Goal: Use online tool/utility: Utilize a website feature to perform a specific function

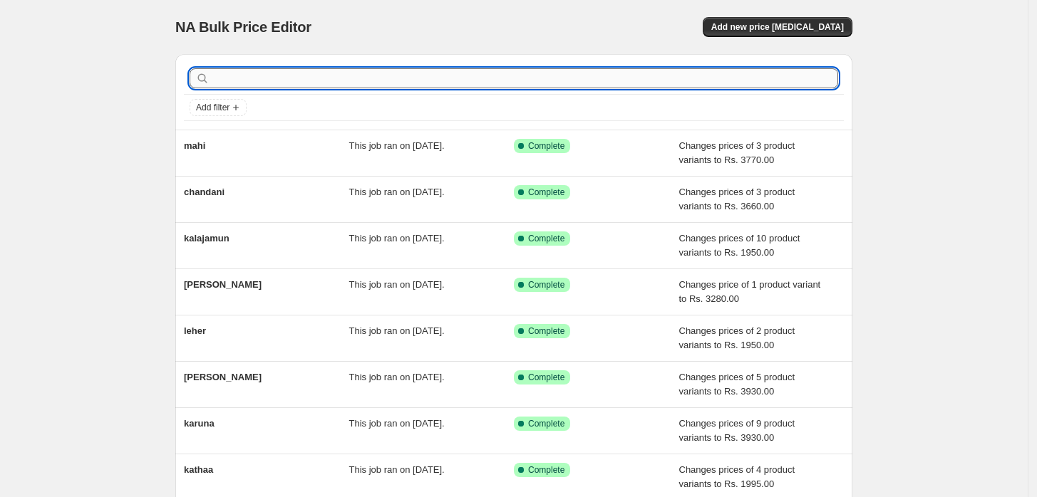
click at [239, 85] on input "text" at bounding box center [525, 78] width 626 height 20
type input "t"
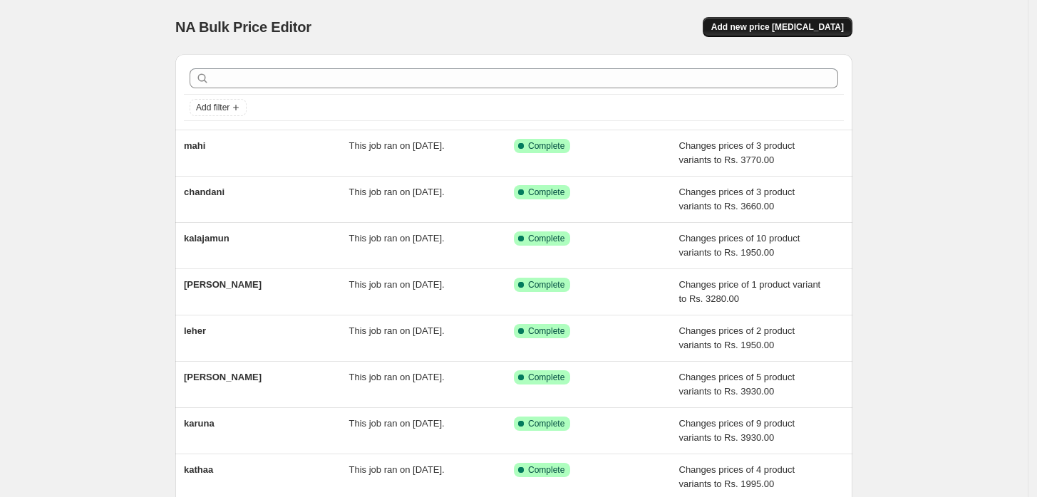
click at [774, 28] on span "Add new price change job" at bounding box center [777, 26] width 133 height 11
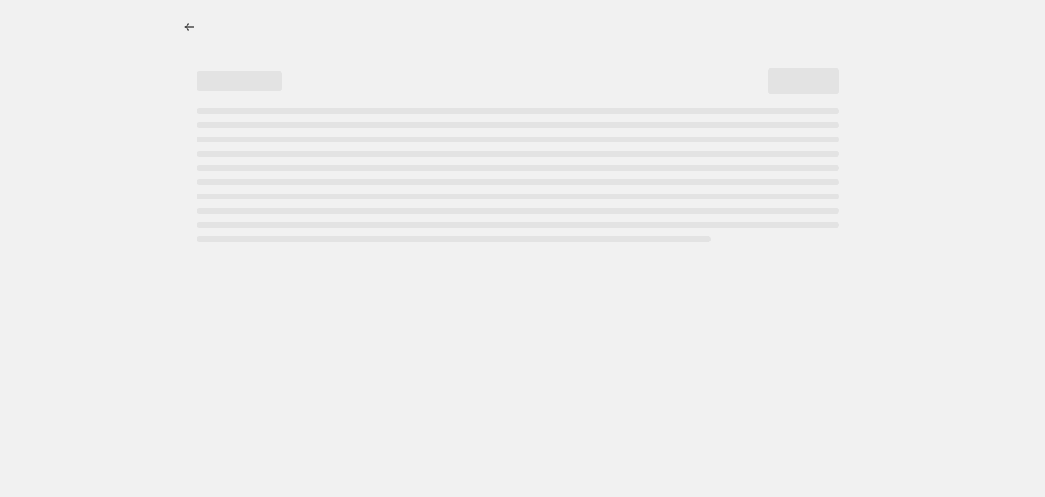
select select "percentage"
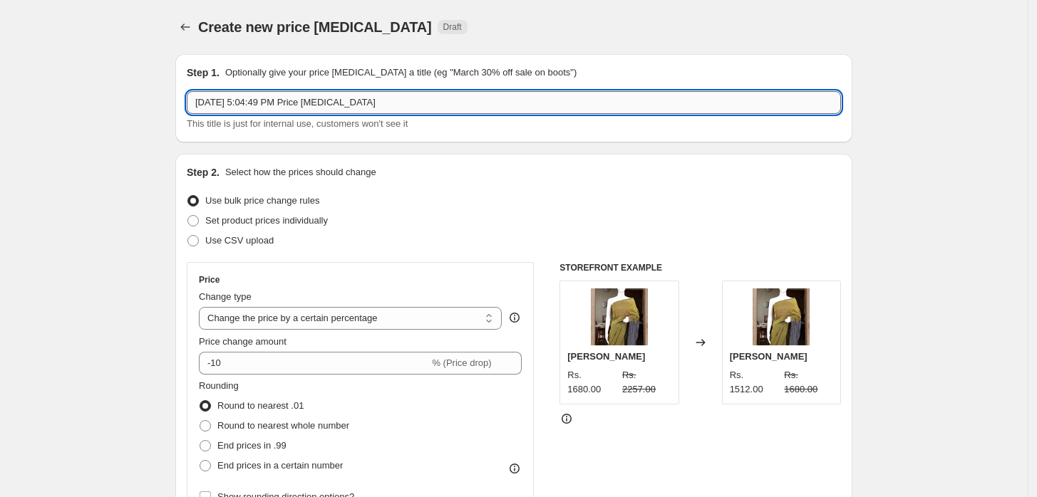
drag, startPoint x: 381, startPoint y: 101, endPoint x: 259, endPoint y: 105, distance: 121.9
click at [259, 105] on input "Aug 23, 2025, 5:04:49 PM Price change job" at bounding box center [514, 102] width 654 height 23
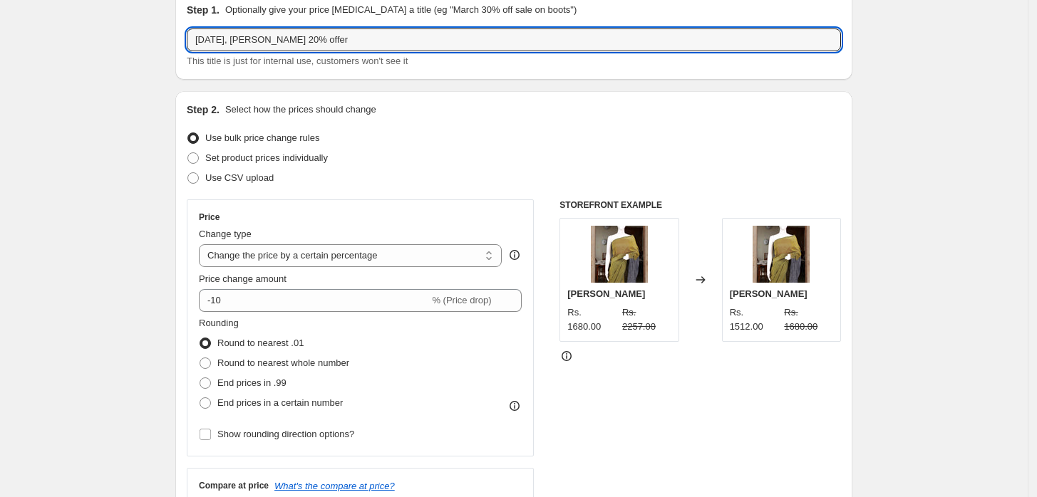
scroll to position [91, 0]
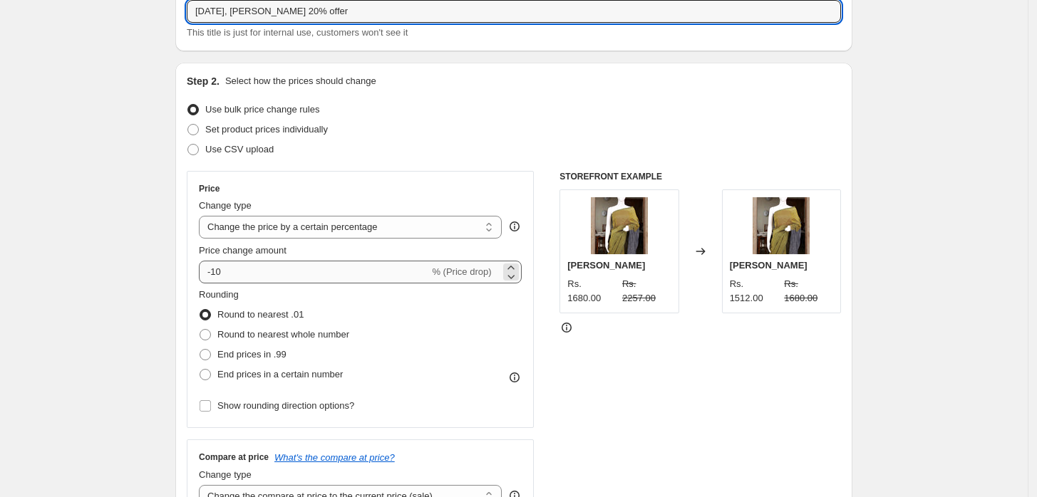
type input "Aug 23, 2025, Tarini 20% offer"
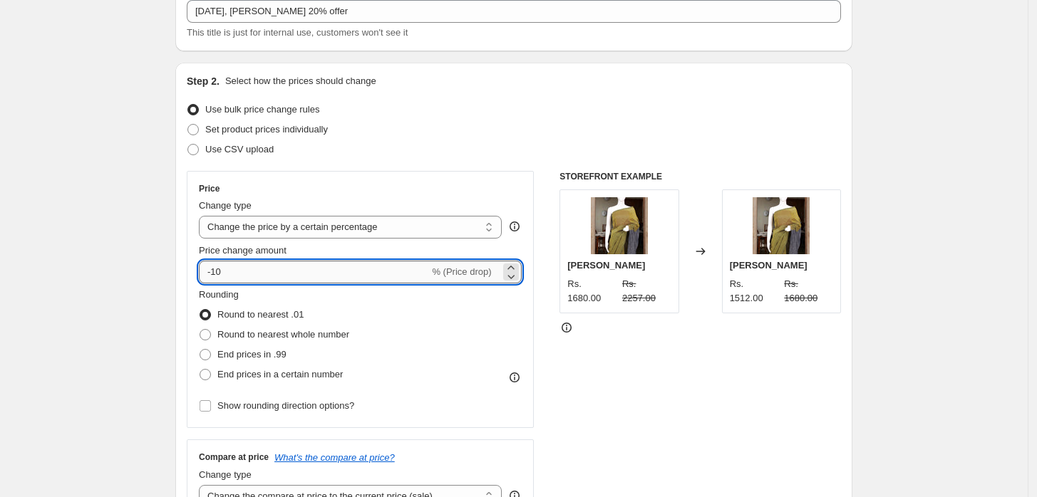
click at [239, 273] on input "-10" at bounding box center [314, 272] width 230 height 23
type input "-1"
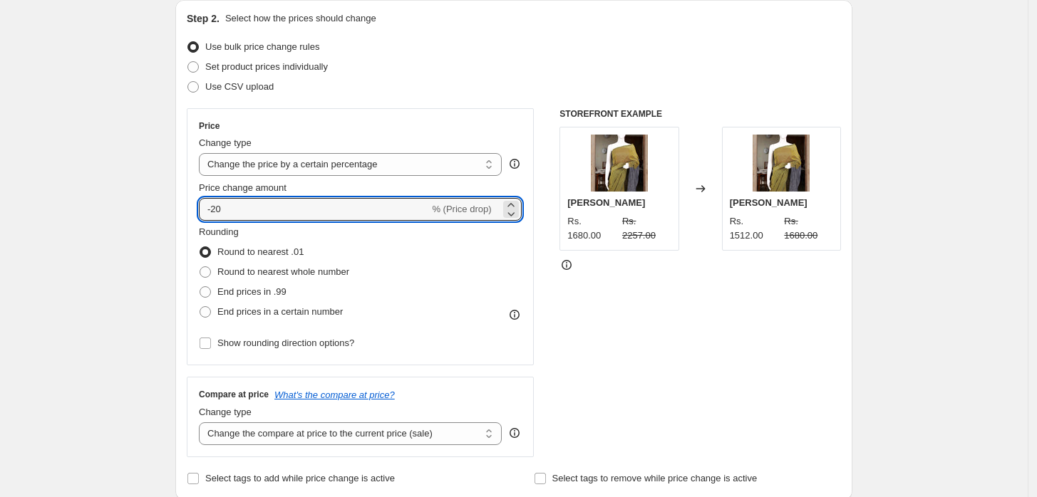
scroll to position [154, 0]
type input "-20"
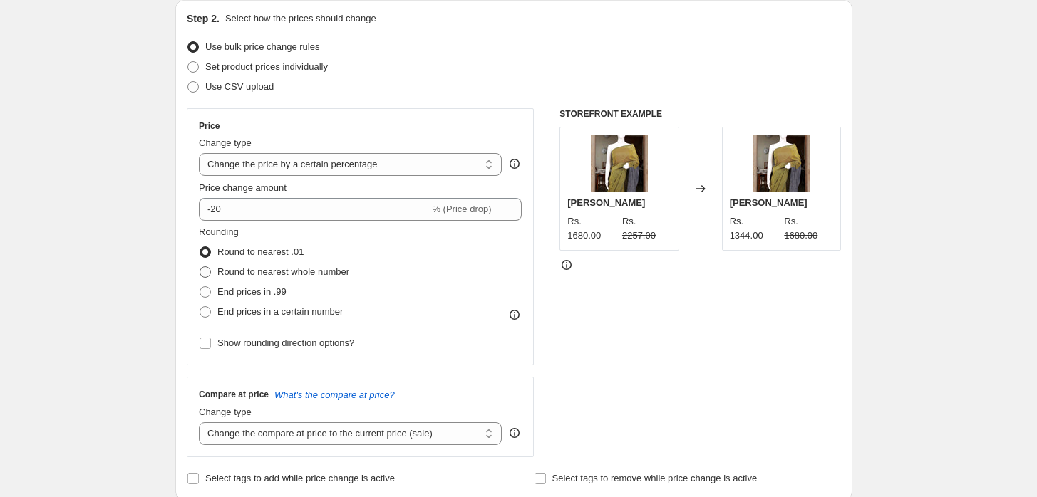
click at [207, 266] on span at bounding box center [204, 271] width 11 height 11
click at [200, 266] on input "Round to nearest whole number" at bounding box center [199, 266] width 1 height 1
radio input "true"
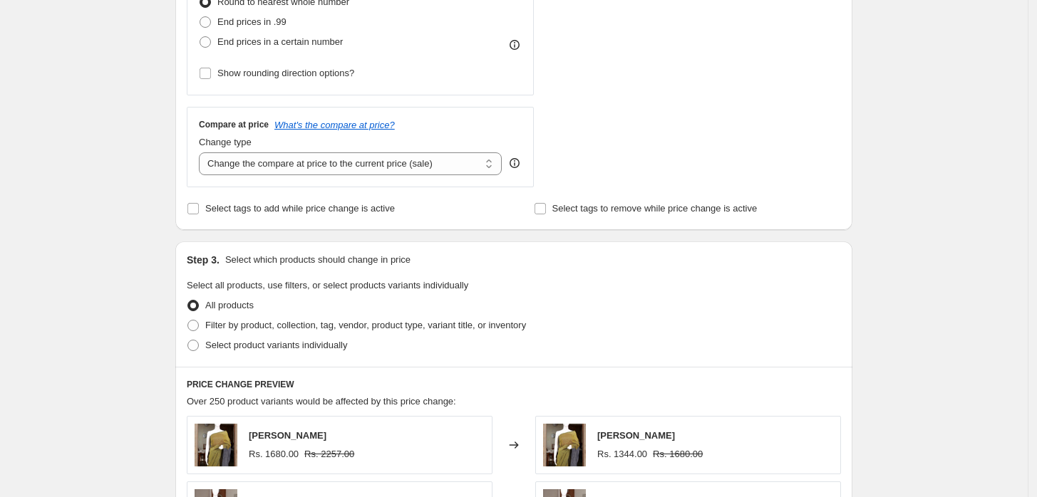
scroll to position [425, 0]
click at [199, 324] on span at bounding box center [192, 324] width 11 height 11
click at [188, 320] on input "Filter by product, collection, tag, vendor, product type, variant title, or inv…" at bounding box center [187, 319] width 1 height 1
radio input "true"
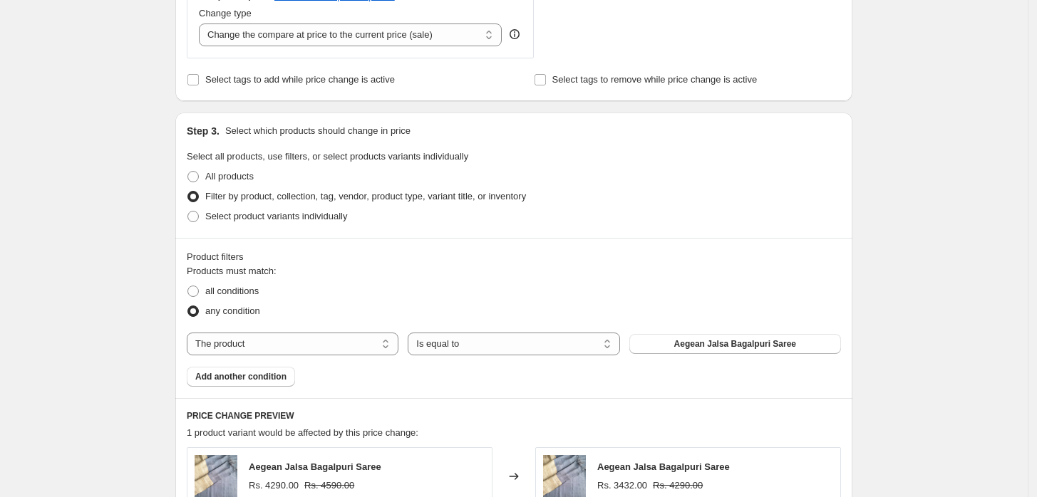
scroll to position [554, 0]
click at [469, 342] on select "Is equal to Is not equal to" at bounding box center [514, 342] width 212 height 23
click at [665, 348] on button "Aegean Jalsa Bagalpuri Saree" at bounding box center [735, 343] width 212 height 20
click at [199, 212] on span at bounding box center [192, 214] width 11 height 11
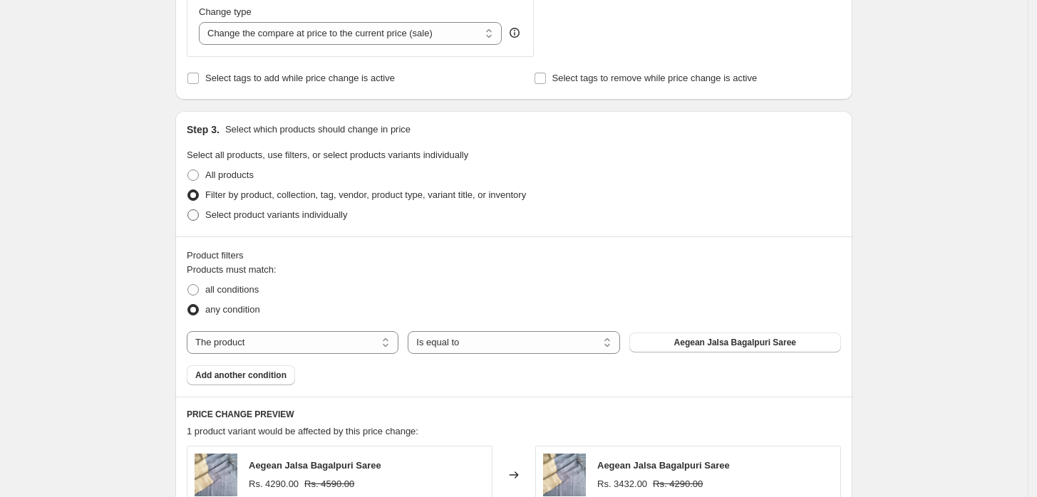
click at [188, 210] on input "Select product variants individually" at bounding box center [187, 209] width 1 height 1
radio input "true"
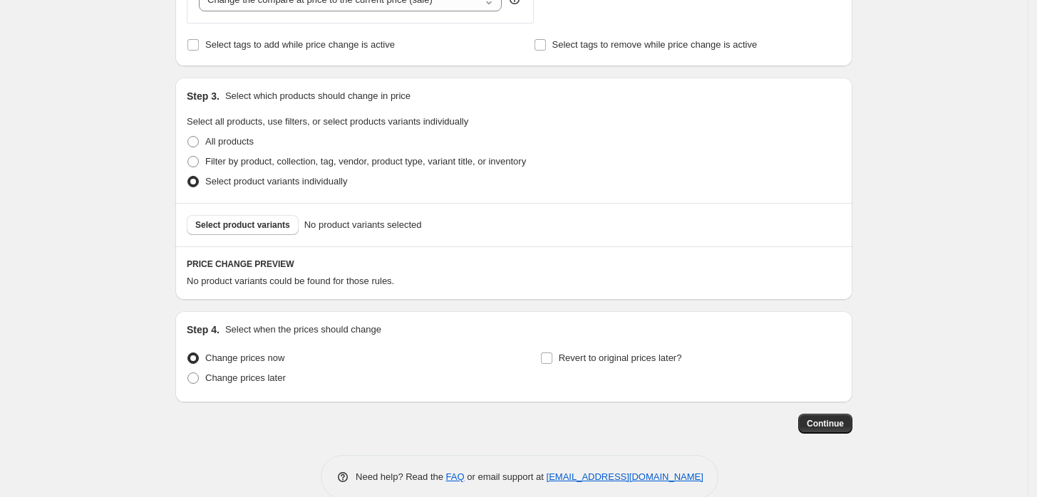
scroll to position [605, 0]
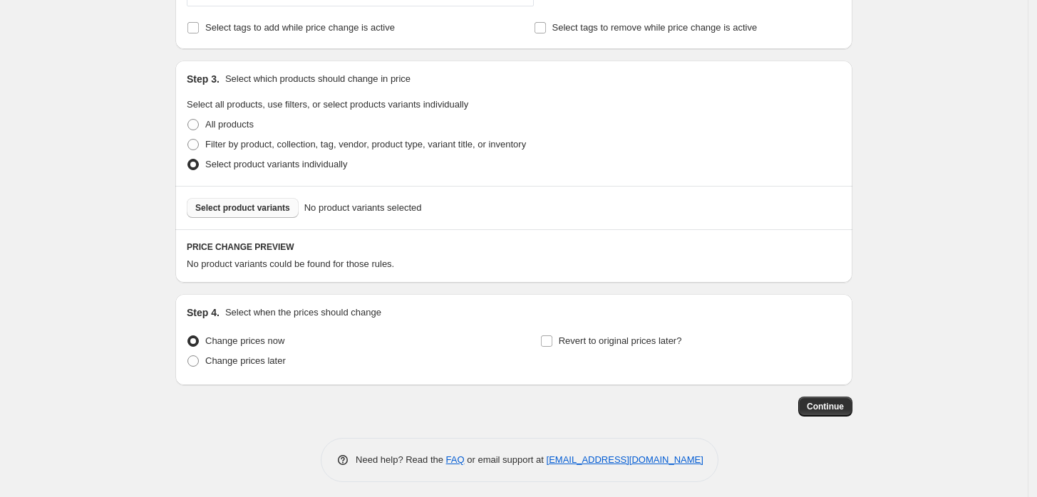
click at [251, 214] on button "Select product variants" at bounding box center [243, 208] width 112 height 20
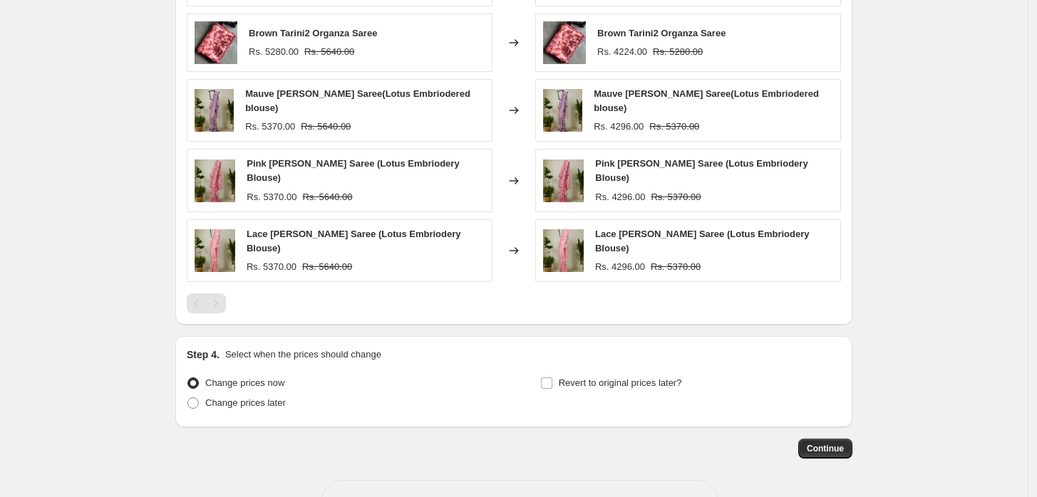
scroll to position [970, 0]
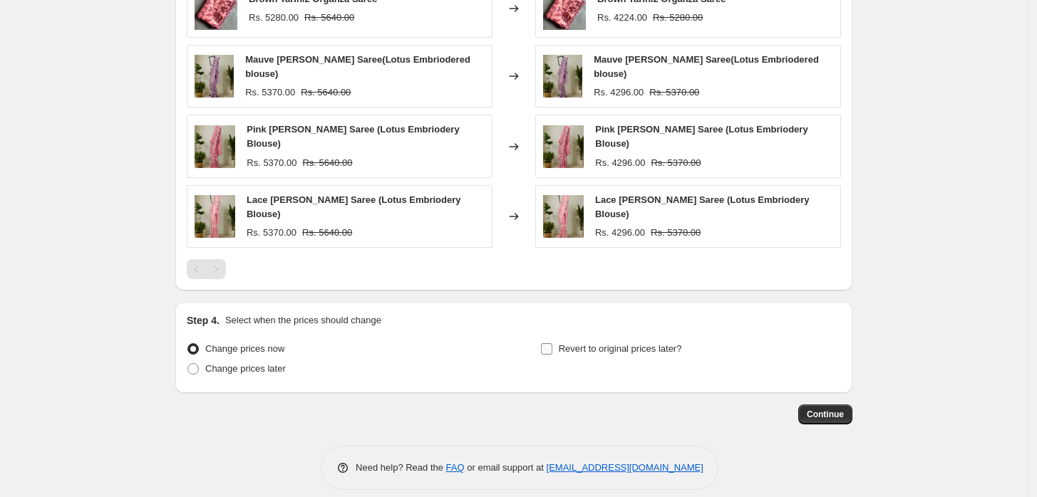
click at [552, 343] on input "Revert to original prices later?" at bounding box center [546, 348] width 11 height 11
checkbox input "true"
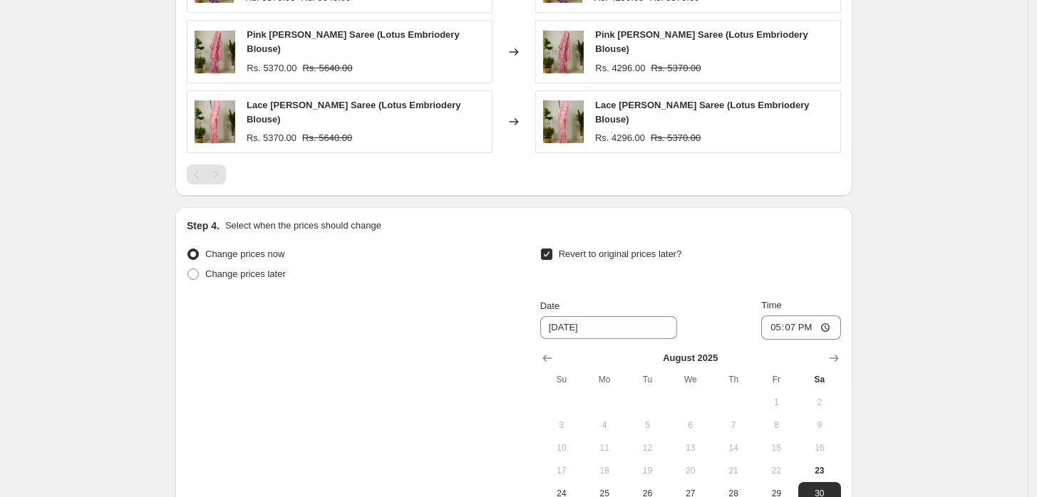
scroll to position [1065, 0]
click at [613, 487] on span "25" at bounding box center [603, 492] width 31 height 11
type input "8/25/2025"
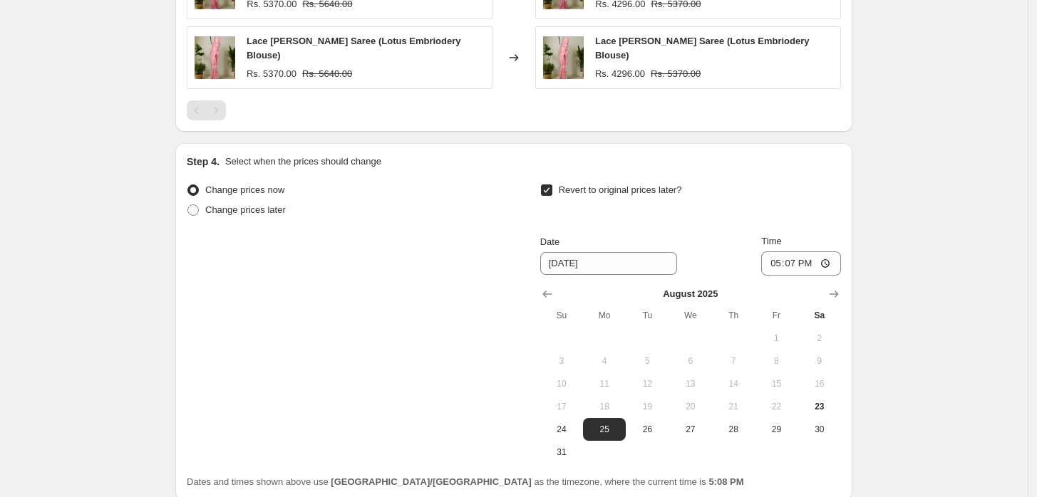
scroll to position [1237, 0]
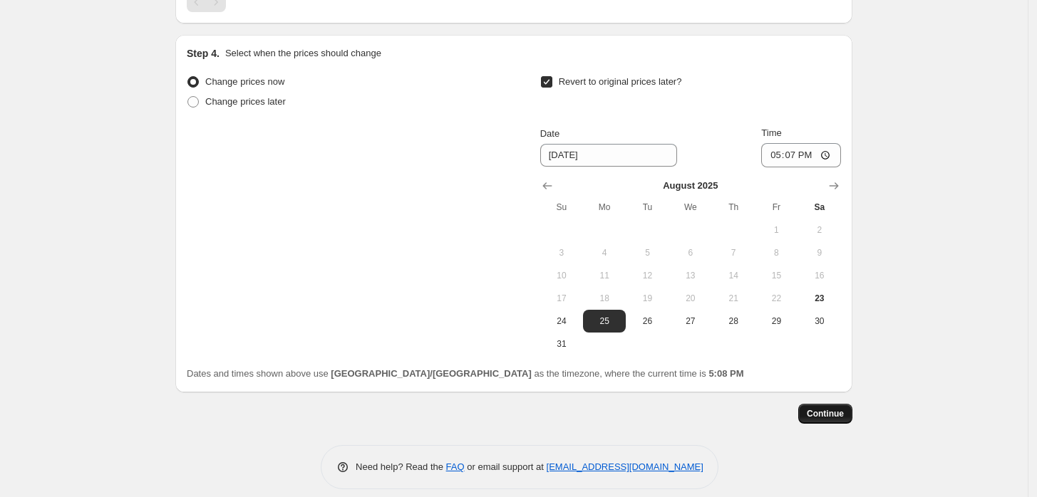
click at [838, 408] on span "Continue" at bounding box center [824, 413] width 37 height 11
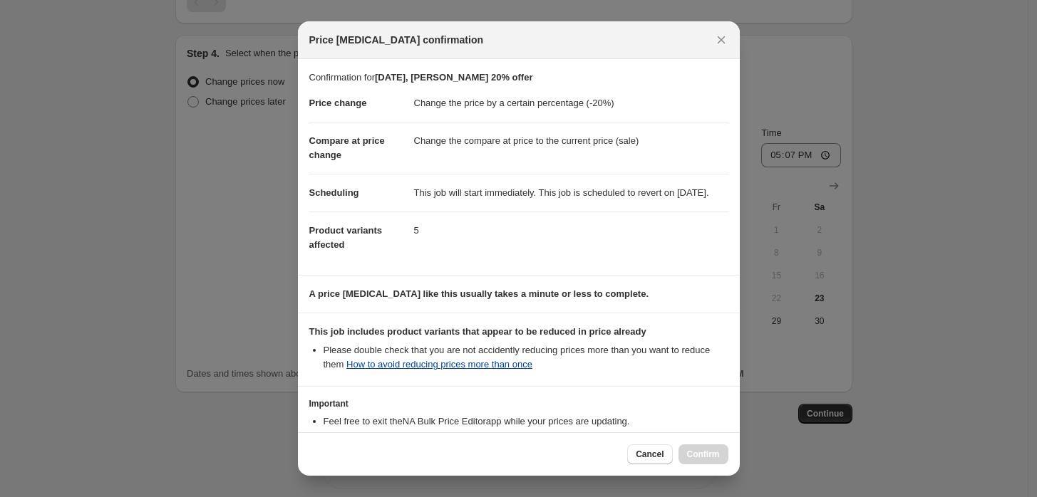
scroll to position [115, 0]
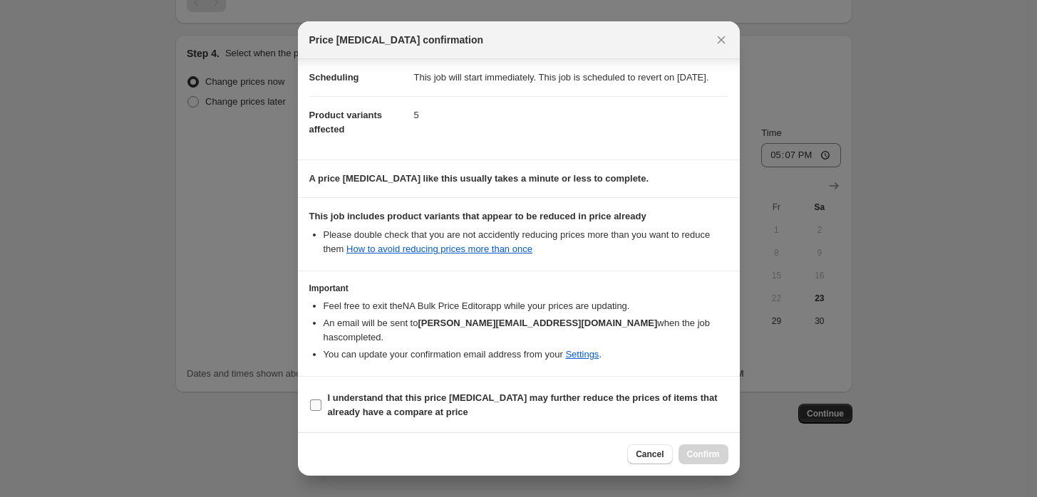
click at [314, 407] on input "I understand that this price change job may further reduce the prices of items …" at bounding box center [315, 405] width 11 height 11
checkbox input "true"
click at [652, 455] on span "Cancel" at bounding box center [649, 454] width 28 height 11
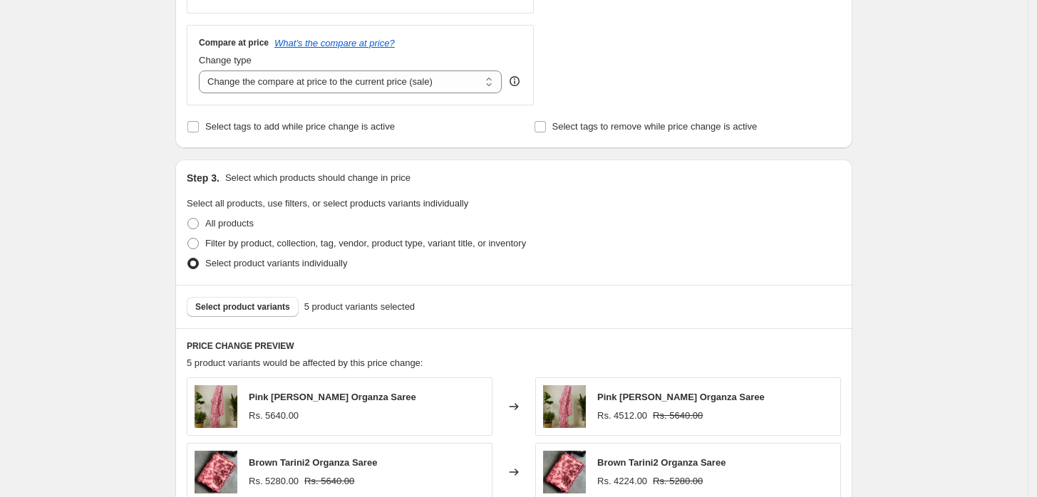
scroll to position [488, 0]
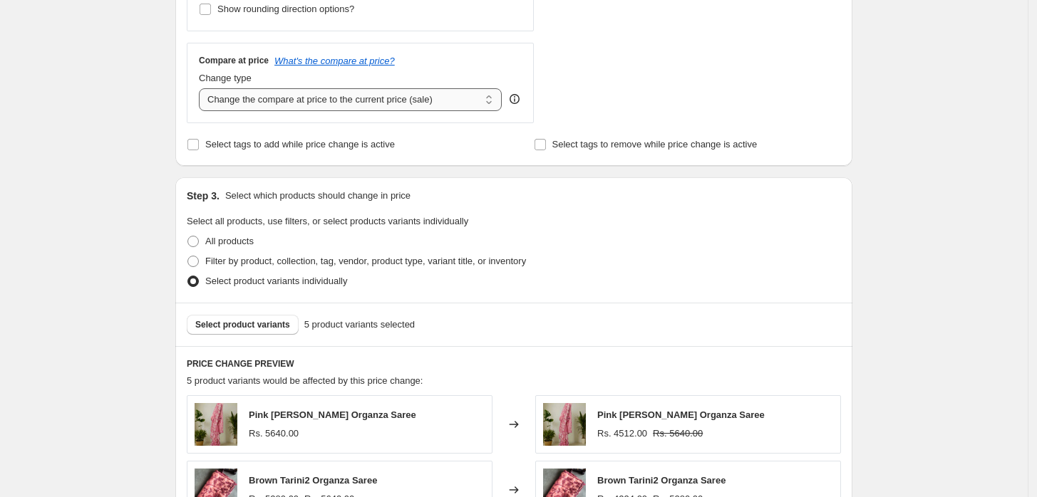
click at [316, 106] on select "Change the compare at price to the current price (sale) Change the compare at p…" at bounding box center [350, 99] width 303 height 23
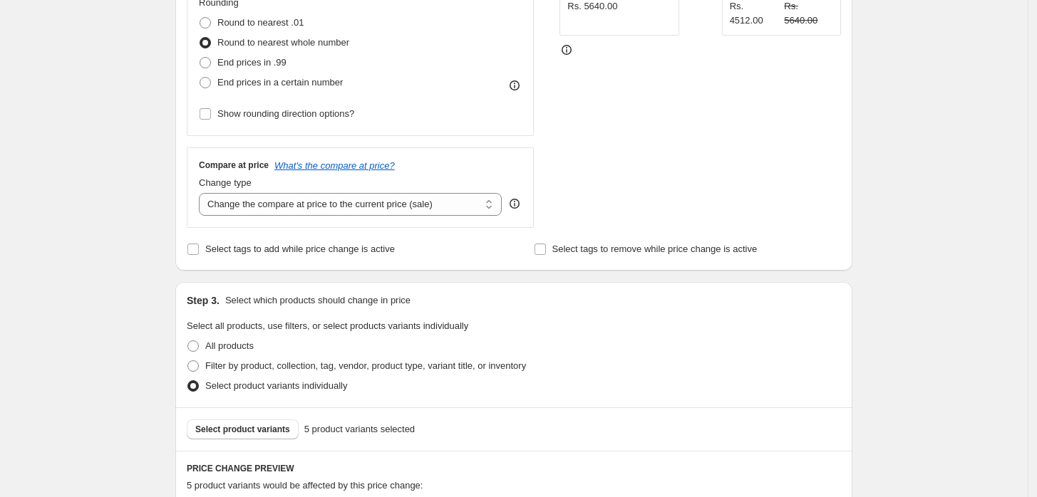
scroll to position [434, 0]
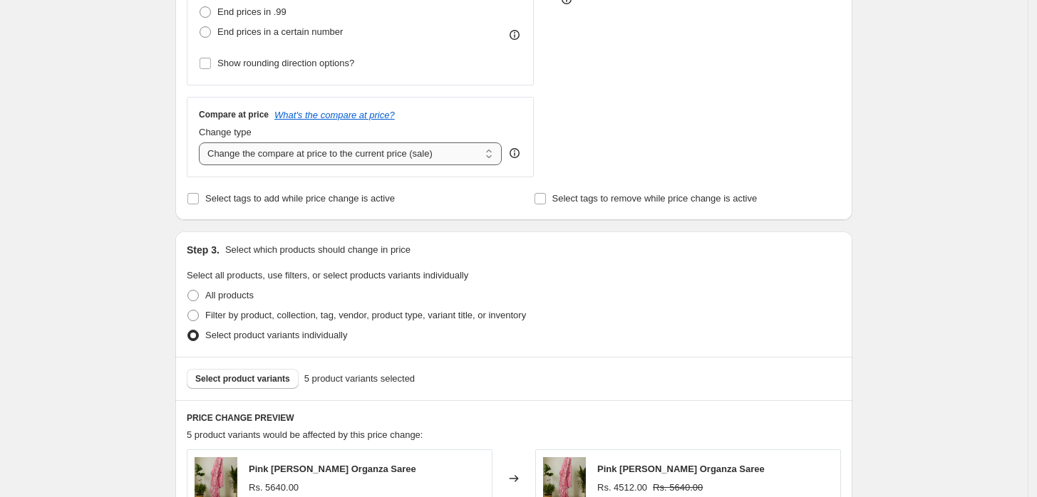
click at [380, 157] on select "Change the compare at price to the current price (sale) Change the compare at p…" at bounding box center [350, 153] width 303 height 23
click at [578, 87] on div "STOREFRONT EXAMPLE Pink Tarini Organza Saree Rs. 5640.00 Changed to Pink Tarini…" at bounding box center [699, 2] width 281 height 349
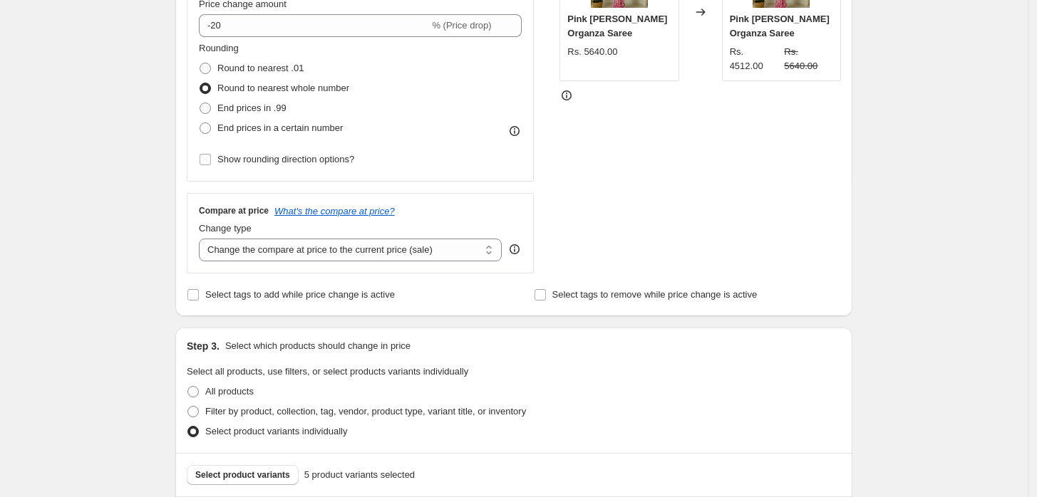
scroll to position [339, 0]
click at [241, 255] on select "Change the compare at price to the current price (sale) Change the compare at p…" at bounding box center [350, 248] width 303 height 23
select select "no_change"
click at [202, 237] on select "Change the compare at price to the current price (sale) Change the compare at p…" at bounding box center [350, 248] width 303 height 23
click at [757, 394] on div "All products" at bounding box center [514, 390] width 654 height 20
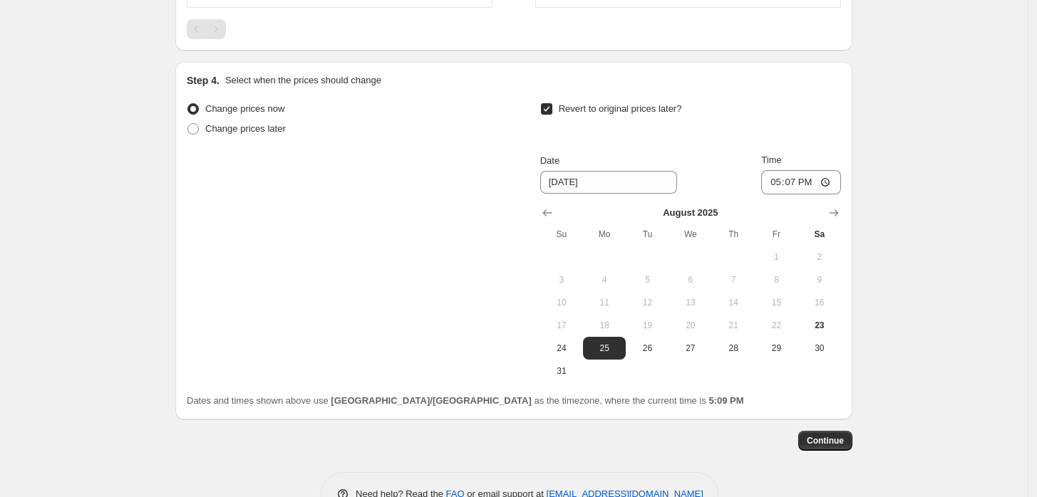
scroll to position [1237, 0]
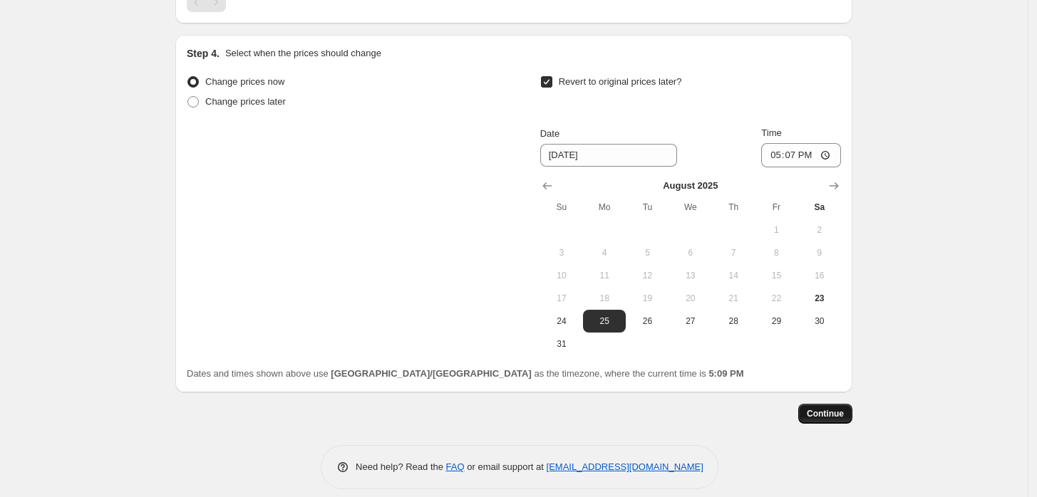
click at [830, 408] on span "Continue" at bounding box center [824, 413] width 37 height 11
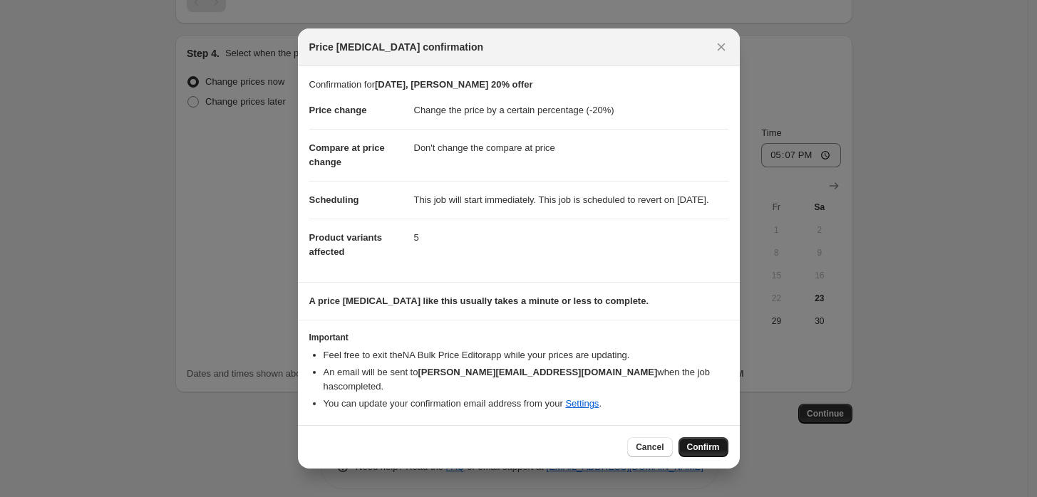
click at [709, 452] on span "Confirm" at bounding box center [703, 447] width 33 height 11
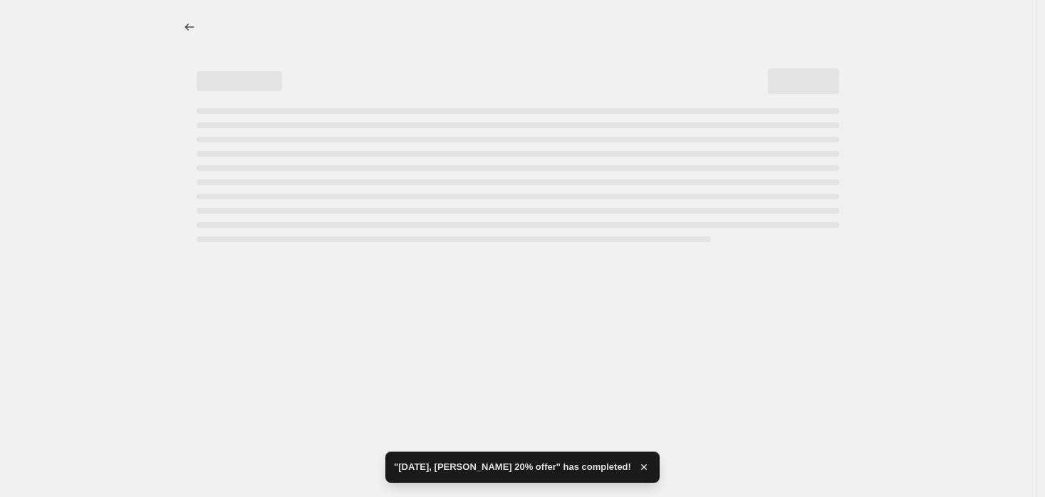
select select "percentage"
select select "no_change"
